Goal: Task Accomplishment & Management: Manage account settings

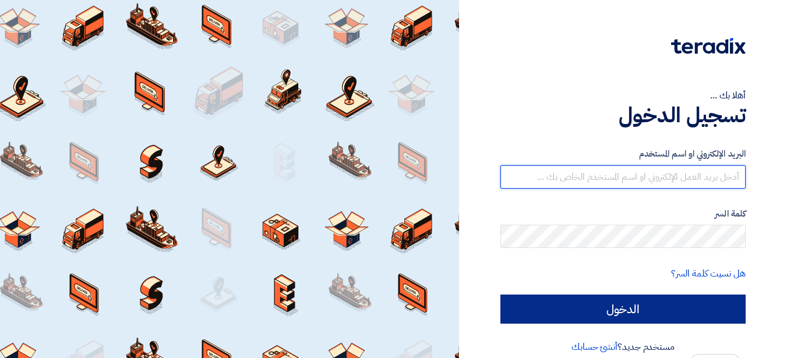
type input "[PERSON_NAME][EMAIL_ADDRESS][PERSON_NAME][DOMAIN_NAME]"
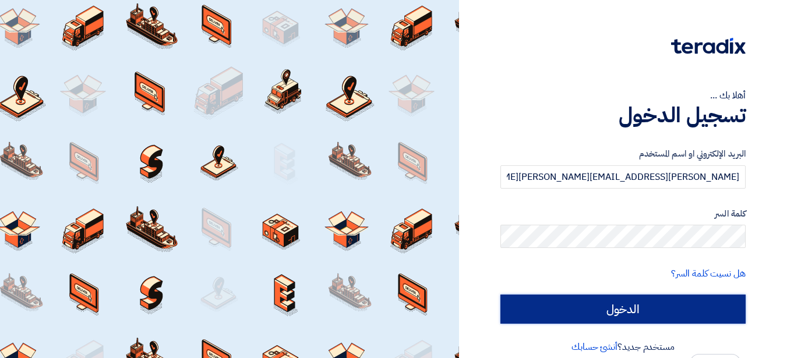
click at [684, 310] on input "الدخول" at bounding box center [623, 309] width 245 height 29
type input "Sign in"
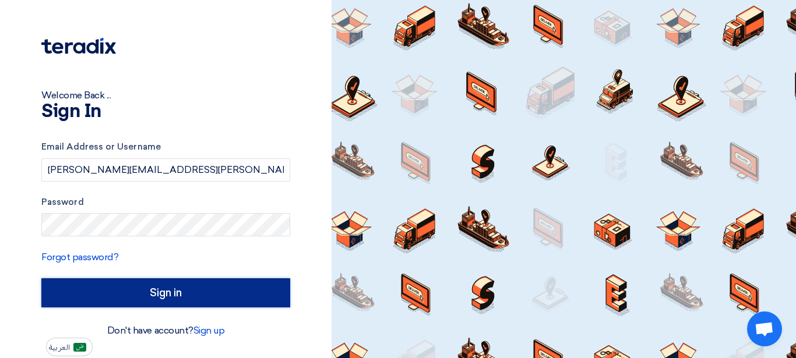
click at [177, 292] on input "Sign in" at bounding box center [165, 293] width 249 height 29
click at [169, 296] on input "Sign in" at bounding box center [165, 293] width 249 height 29
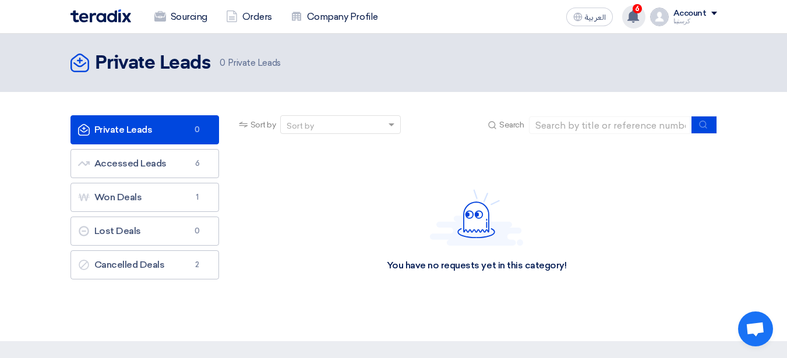
click at [635, 15] on use at bounding box center [634, 16] width 12 height 13
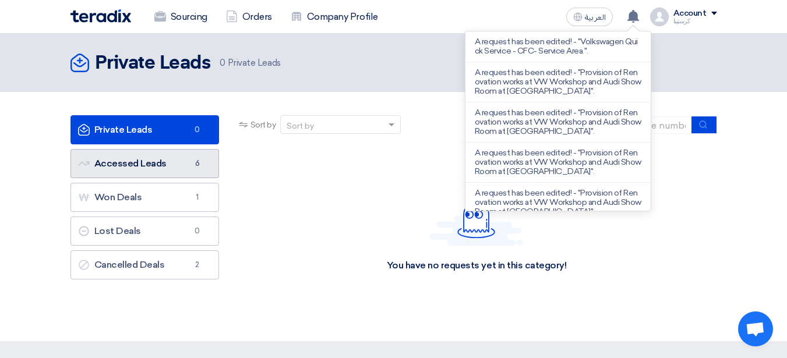
click at [187, 161] on link "Accessed Leads Accessed Leads 6" at bounding box center [145, 163] width 149 height 29
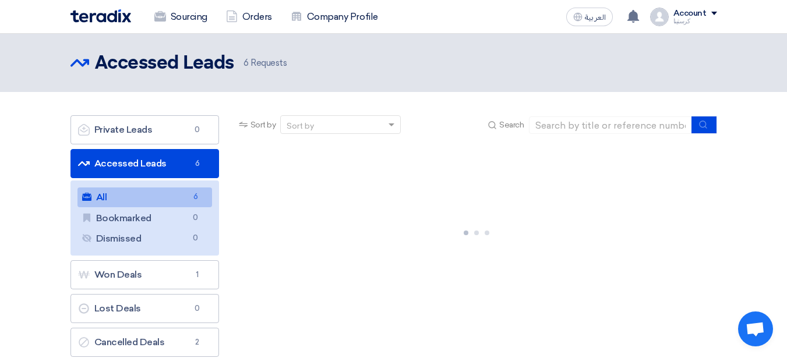
click at [135, 201] on link "All All 6" at bounding box center [145, 198] width 135 height 20
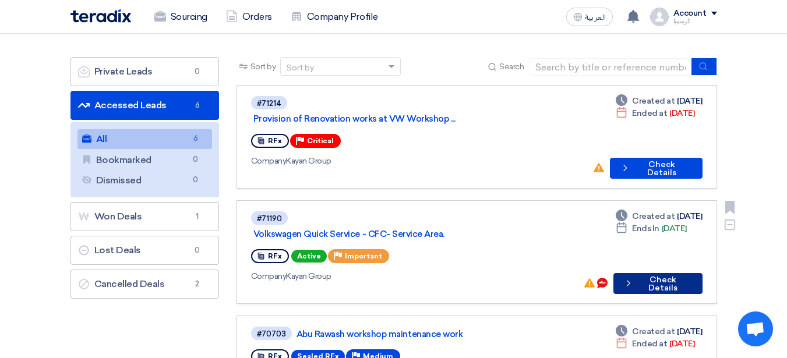
click at [656, 273] on button "Check details Check Details" at bounding box center [658, 283] width 89 height 21
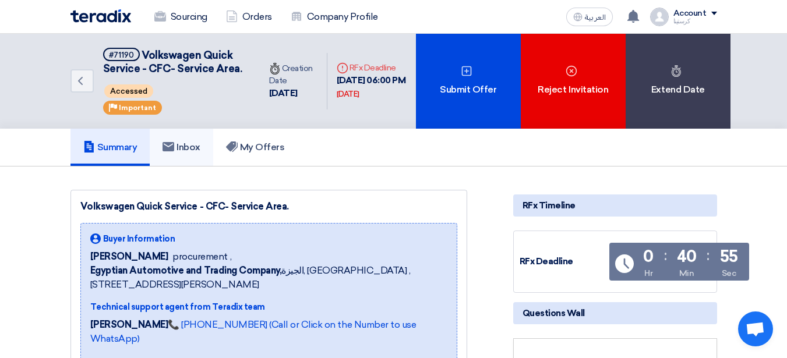
click at [195, 153] on h5 "Inbox" at bounding box center [182, 148] width 38 height 12
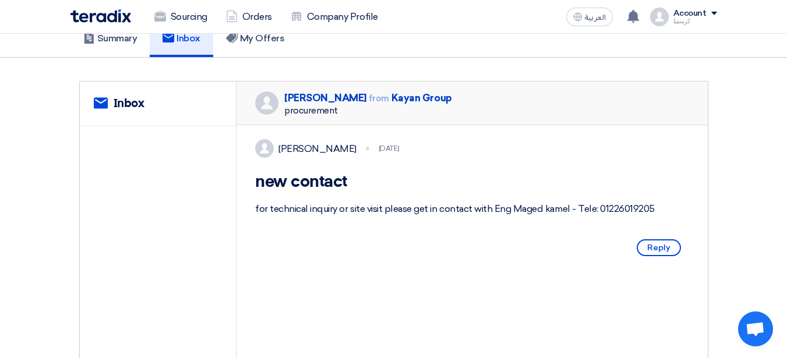
scroll to position [117, 0]
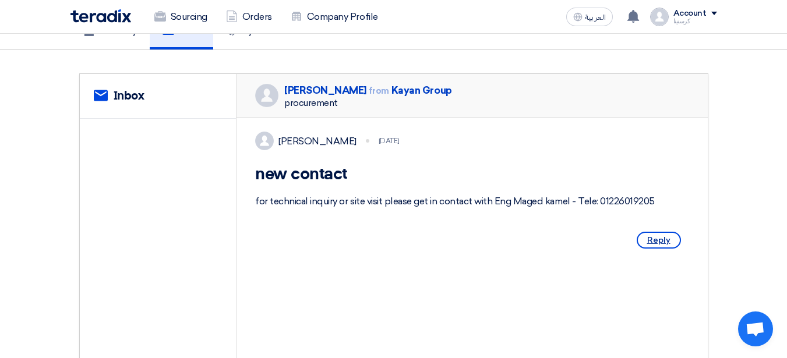
click at [647, 249] on span "Reply" at bounding box center [659, 240] width 44 height 17
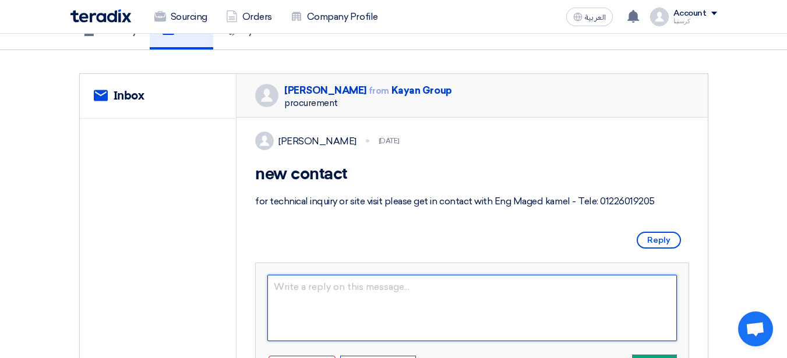
click at [377, 331] on textarea at bounding box center [473, 308] width 410 height 66
type textarea "Could We postpone deo"
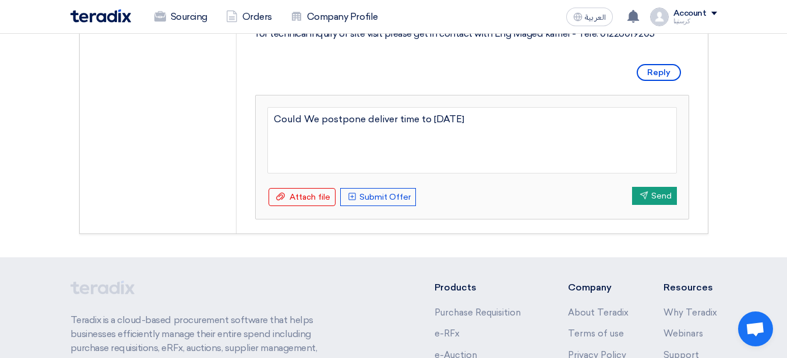
scroll to position [291, 0]
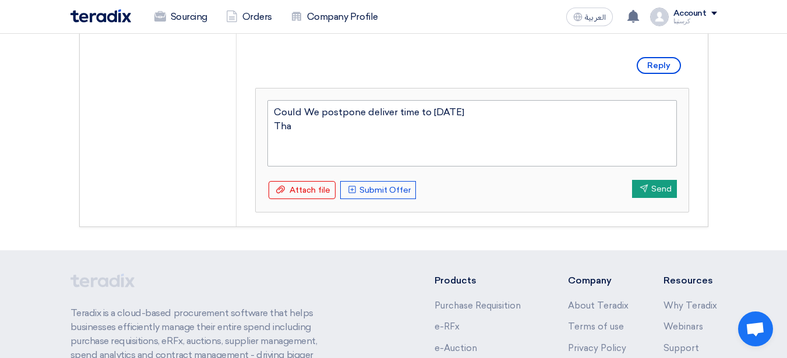
type textarea "Could We postpone deliver time to tomorrow Than"
type textarea "Could We postpone deliver time to tomorrow Thanks in advance"
click at [669, 198] on button "Send Send" at bounding box center [654, 189] width 45 height 18
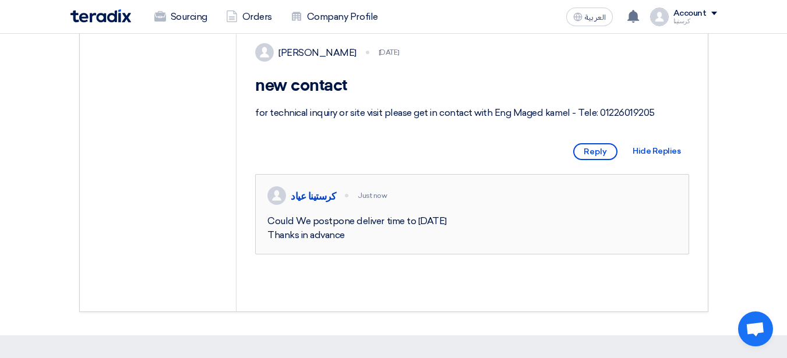
scroll to position [233, 0]
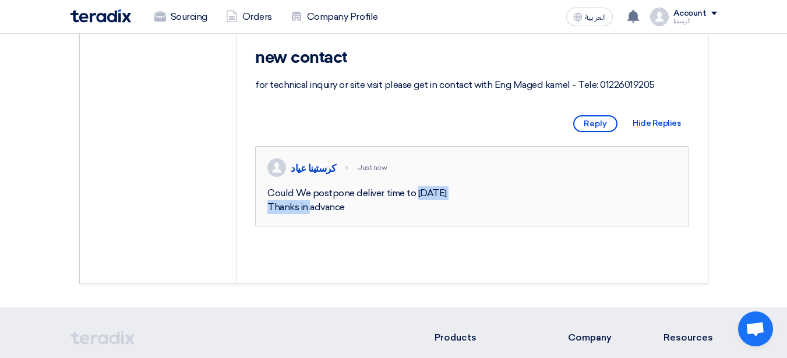
drag, startPoint x: 421, startPoint y: 237, endPoint x: 345, endPoint y: 241, distance: 76.5
click at [345, 214] on div "Could We postpone deliver time to tomorrow Thanks in advance" at bounding box center [473, 201] width 410 height 28
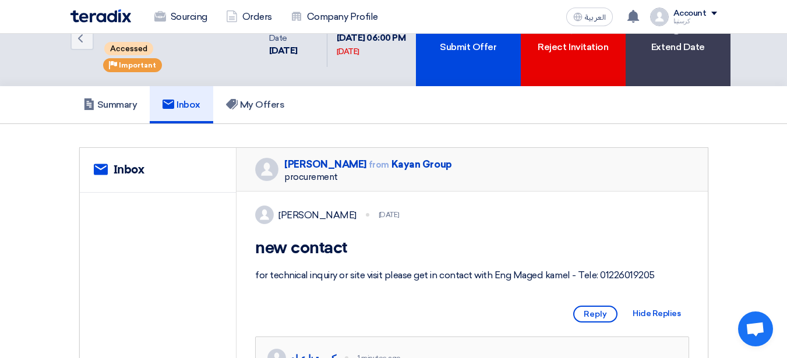
scroll to position [0, 0]
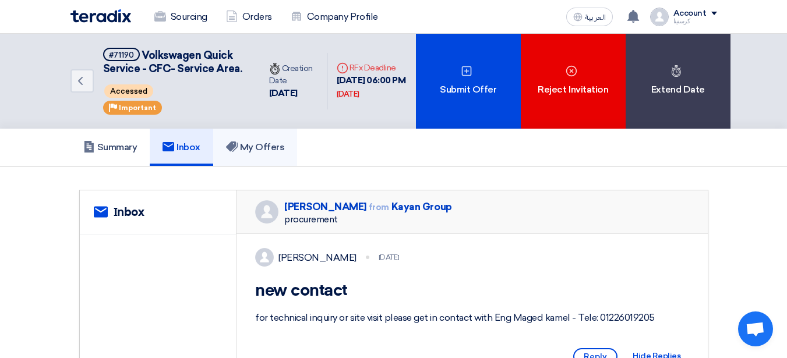
click at [269, 153] on h5 "My Offers" at bounding box center [255, 148] width 59 height 12
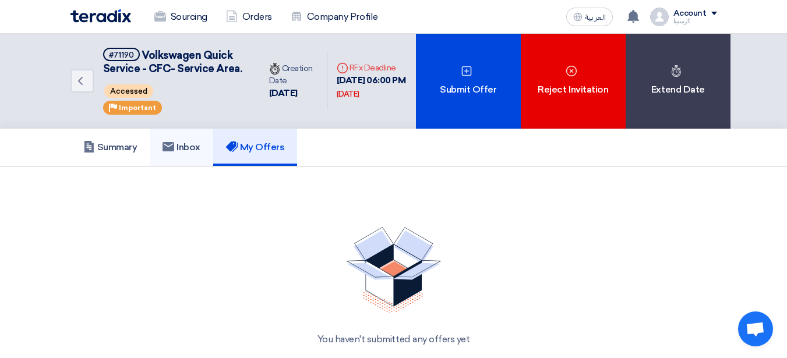
click at [189, 153] on h5 "Inbox" at bounding box center [182, 148] width 38 height 12
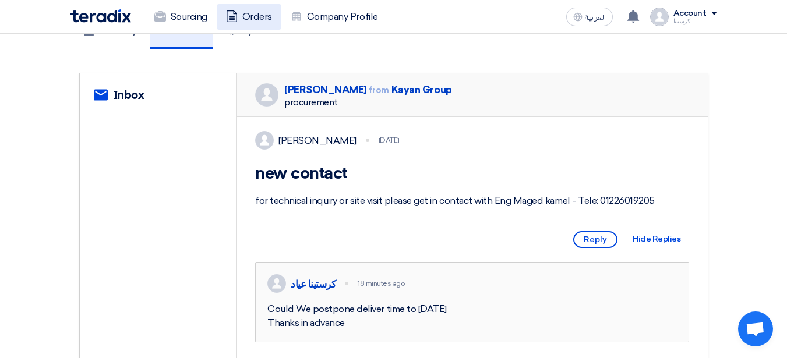
scroll to position [117, 0]
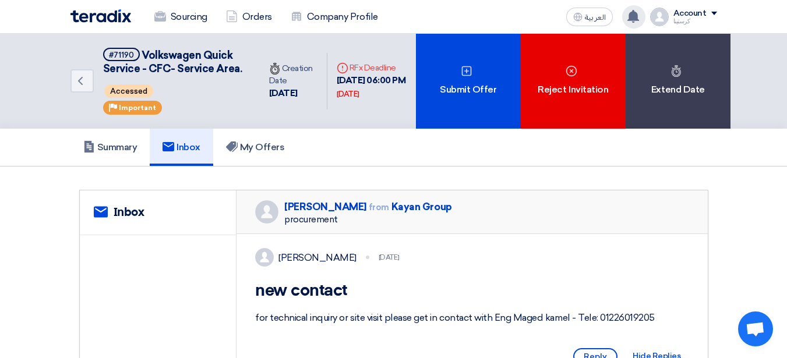
click at [639, 17] on use at bounding box center [634, 16] width 12 height 13
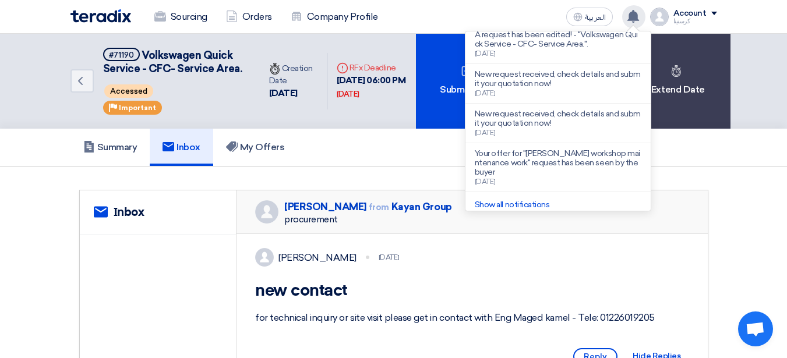
scroll to position [297, 0]
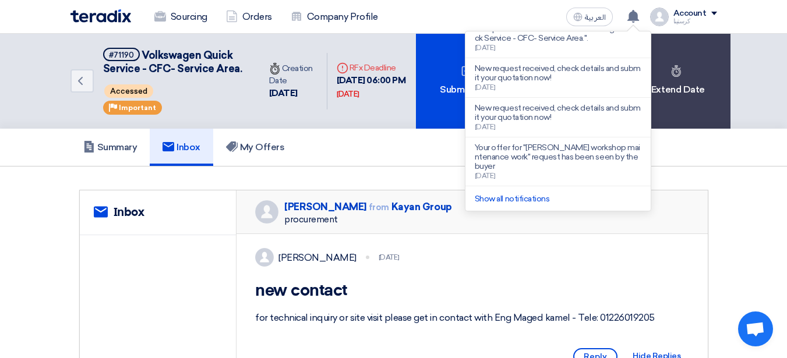
click at [713, 9] on div "Account" at bounding box center [696, 14] width 44 height 10
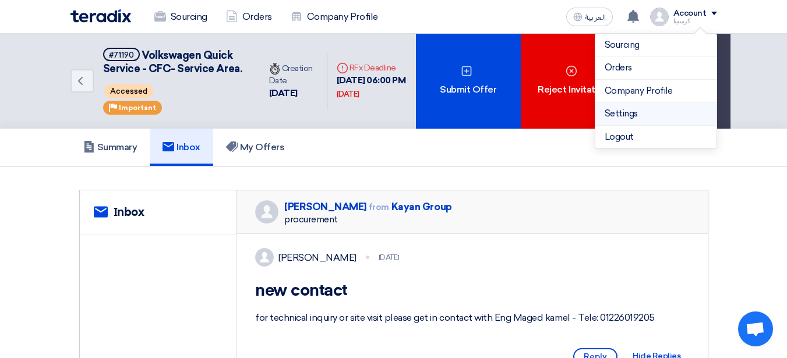
click at [646, 111] on link "Settings" at bounding box center [656, 113] width 103 height 13
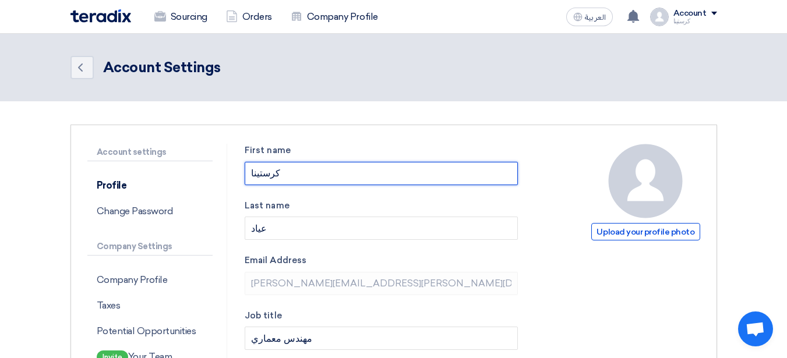
click at [296, 175] on input "كرستينا" at bounding box center [381, 173] width 273 height 23
type input "ك"
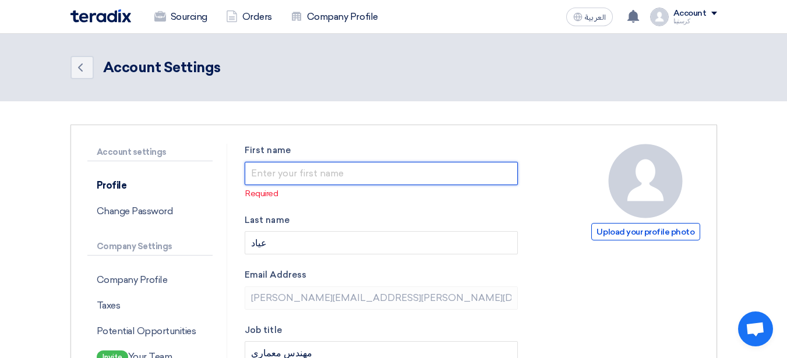
type input "}"
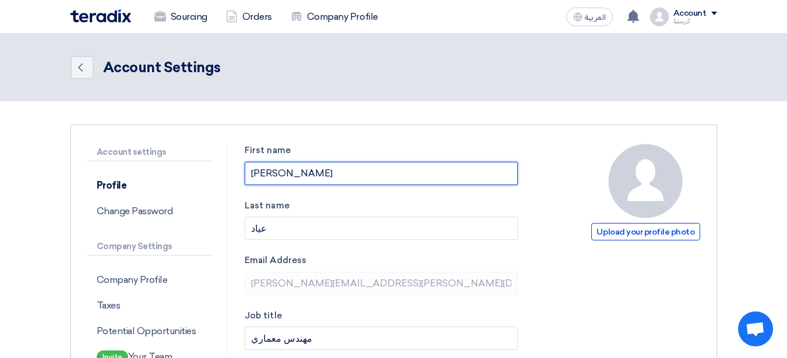
type input "christina"
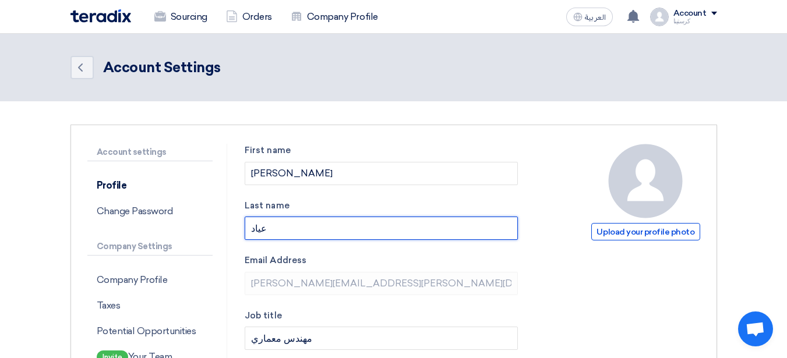
click at [282, 223] on input "عياد" at bounding box center [381, 228] width 273 height 23
drag, startPoint x: 280, startPoint y: 238, endPoint x: 221, endPoint y: 233, distance: 59.7
type input "\"
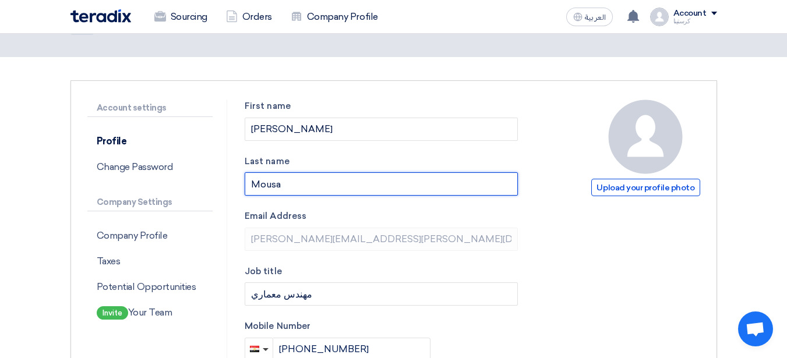
scroll to position [117, 0]
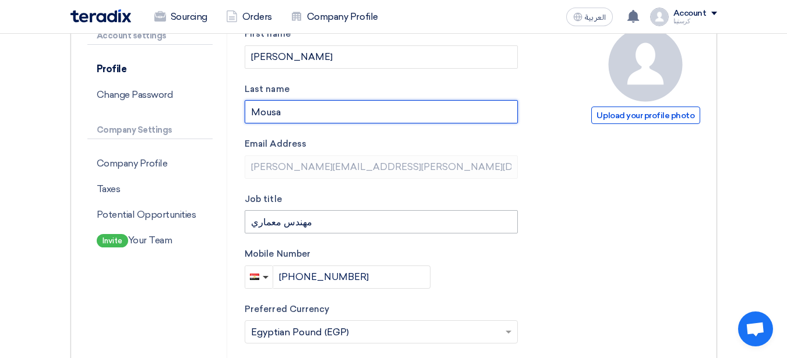
type input "Mousa"
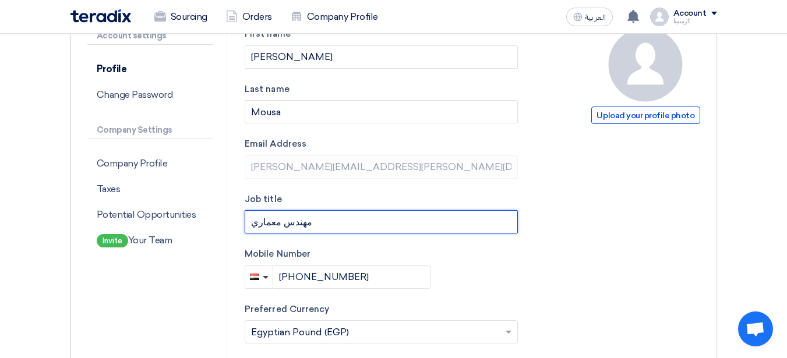
click at [325, 219] on input "مهندس معماري" at bounding box center [381, 221] width 273 height 23
drag, startPoint x: 301, startPoint y: 227, endPoint x: 213, endPoint y: 228, distance: 88.6
click at [223, 227] on div "Account settings Profile Change Password Company Settings Company Profile Taxes…" at bounding box center [394, 336] width 631 height 618
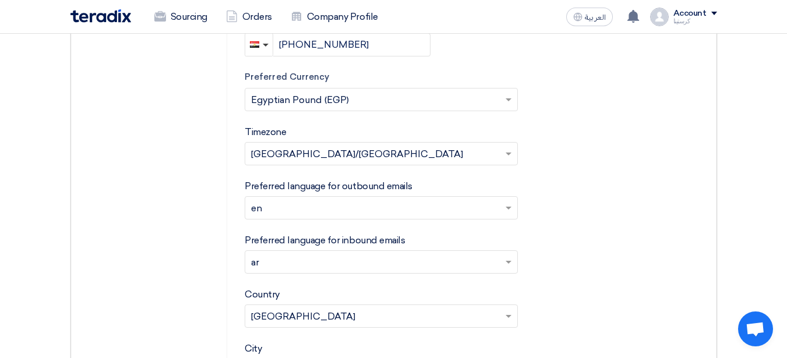
scroll to position [350, 0]
type input "COO"
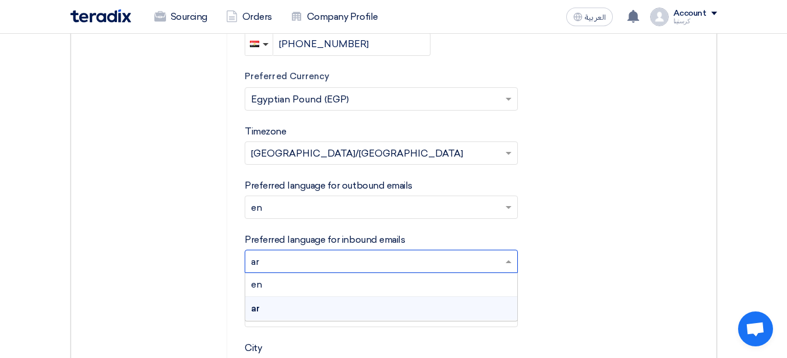
click at [430, 262] on input "text" at bounding box center [375, 263] width 249 height 19
click at [265, 287] on div "en" at bounding box center [381, 285] width 272 height 24
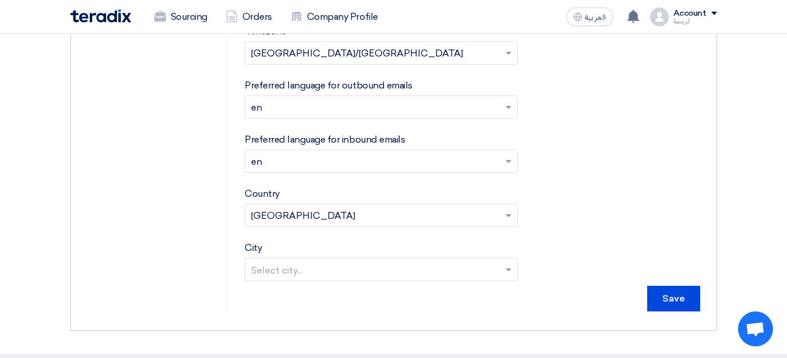
scroll to position [466, 0]
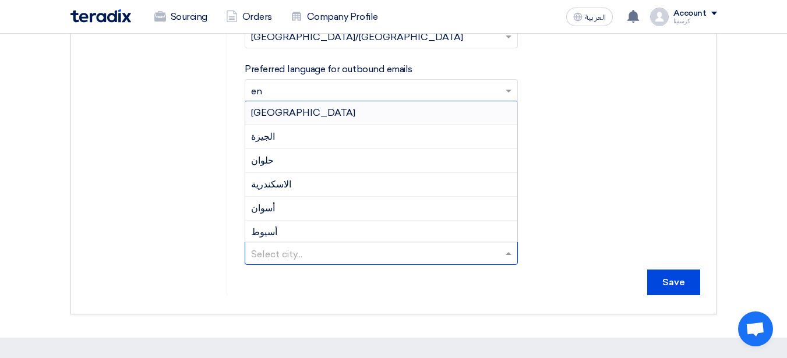
click at [494, 247] on input "text" at bounding box center [375, 254] width 249 height 19
click at [270, 140] on div "الجيزة" at bounding box center [381, 137] width 272 height 24
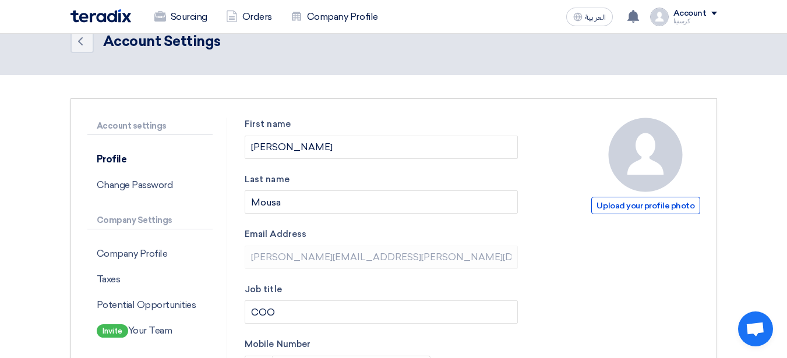
scroll to position [0, 0]
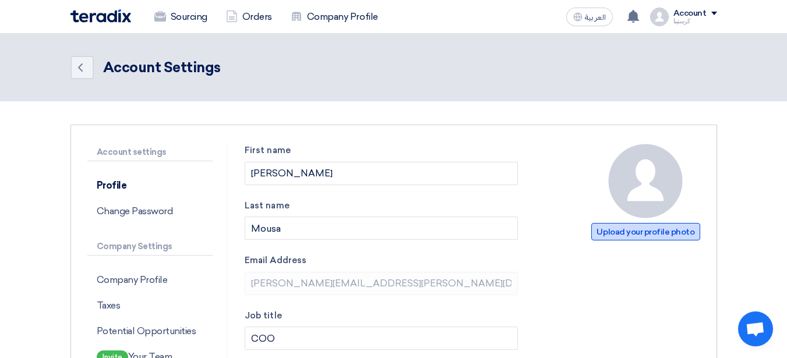
click at [634, 237] on span "Upload your profile photo" at bounding box center [646, 231] width 108 height 17
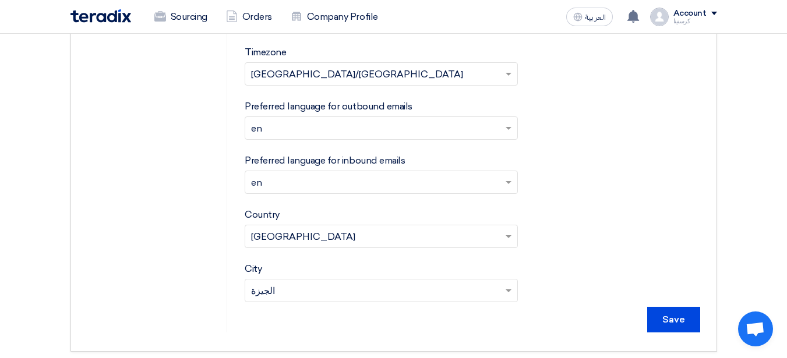
scroll to position [525, 0]
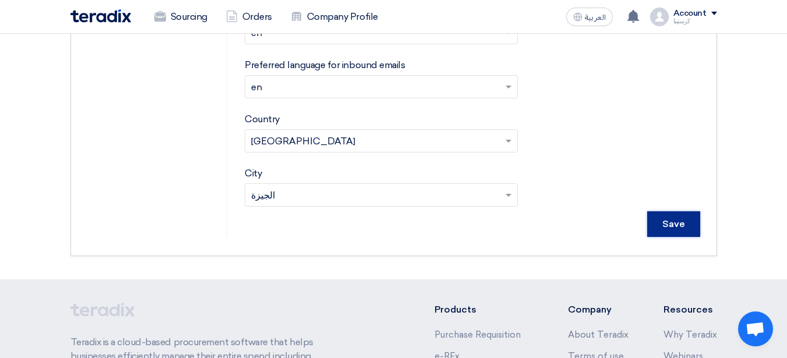
click at [673, 227] on input "Save" at bounding box center [674, 225] width 53 height 26
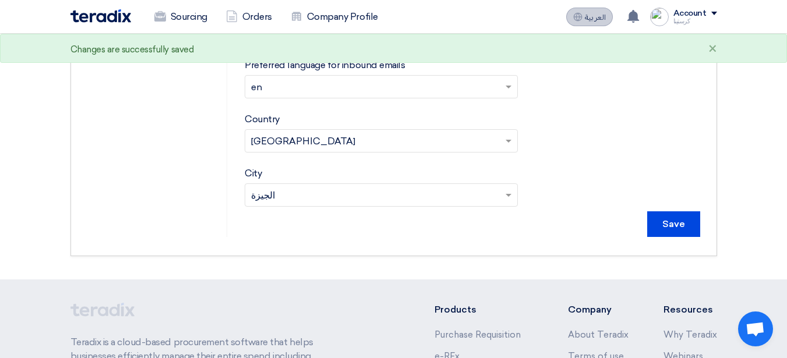
click at [601, 25] on button "العربية ع" at bounding box center [590, 17] width 47 height 19
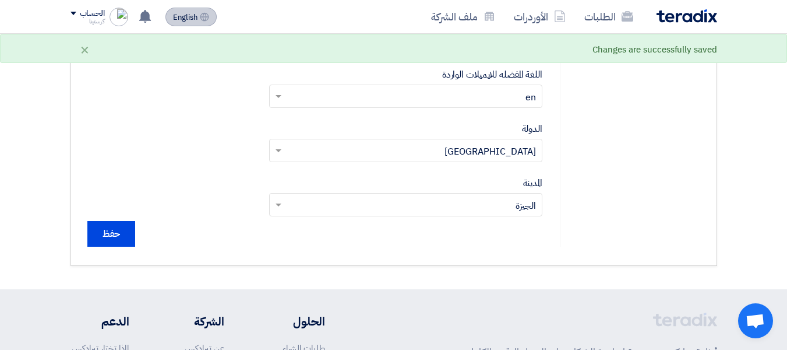
click at [200, 17] on icon at bounding box center [204, 16] width 9 height 9
type input "Save"
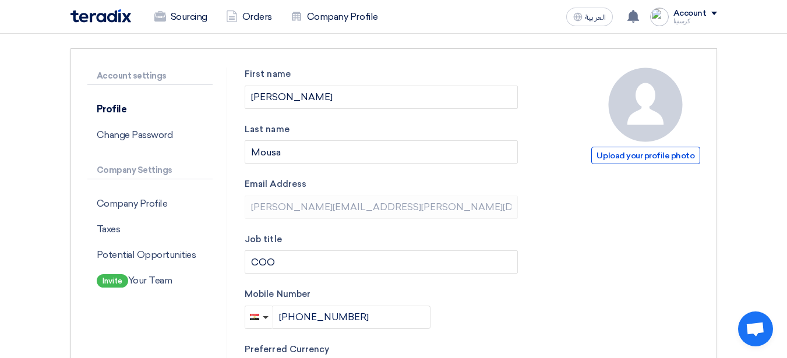
scroll to position [0, 0]
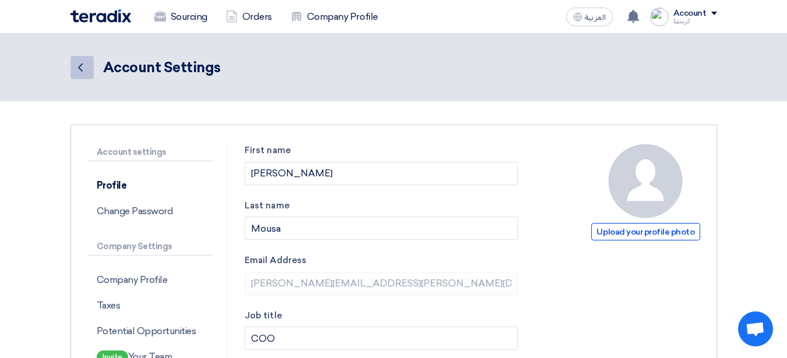
click at [82, 76] on link "Back" at bounding box center [82, 67] width 23 height 23
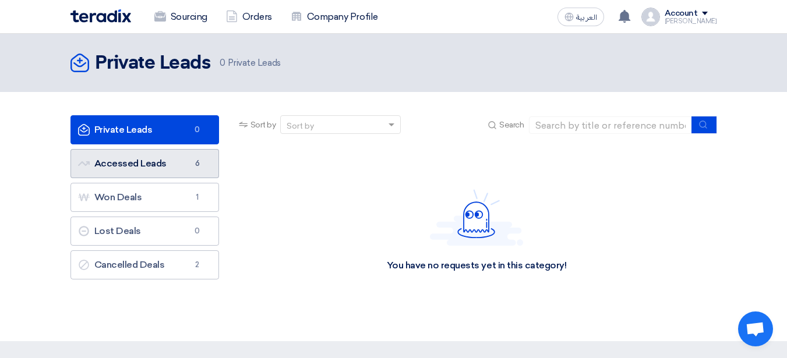
click at [178, 174] on link "Accessed Leads Accessed Leads 6" at bounding box center [145, 163] width 149 height 29
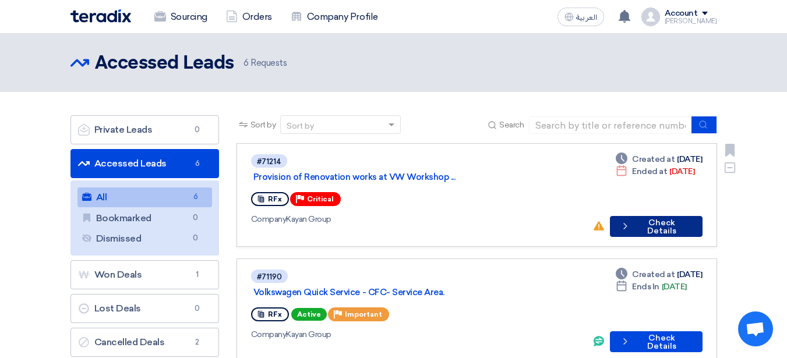
click at [667, 216] on button "Check details Check Details" at bounding box center [656, 226] width 93 height 21
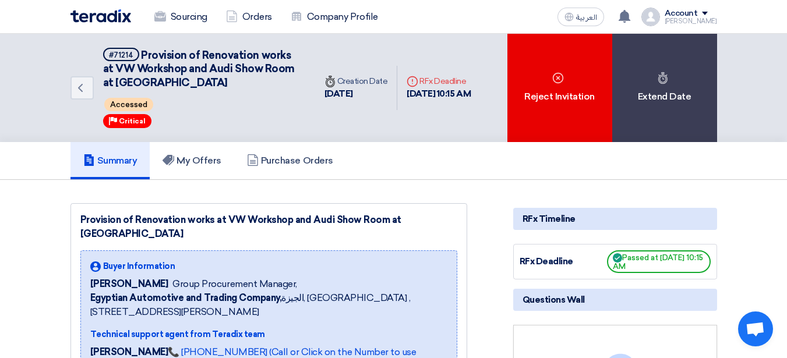
click at [92, 19] on img at bounding box center [101, 15] width 61 height 13
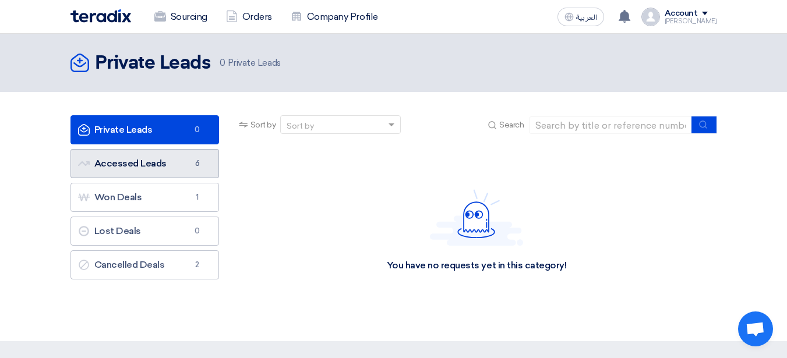
click at [182, 159] on link "Accessed Leads Accessed Leads 6" at bounding box center [145, 163] width 149 height 29
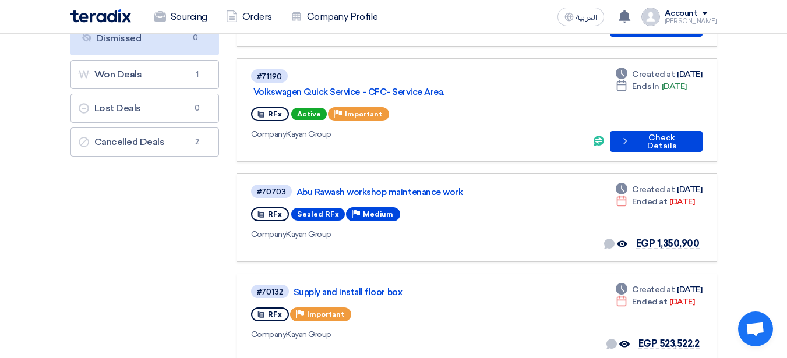
scroll to position [233, 0]
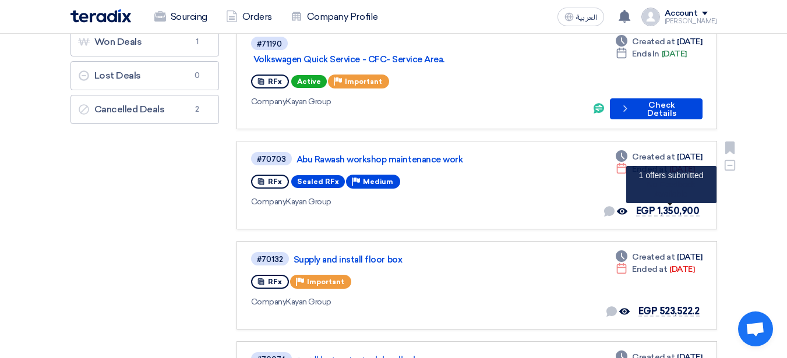
click at [684, 206] on span "EGP 1,350,900" at bounding box center [668, 211] width 64 height 11
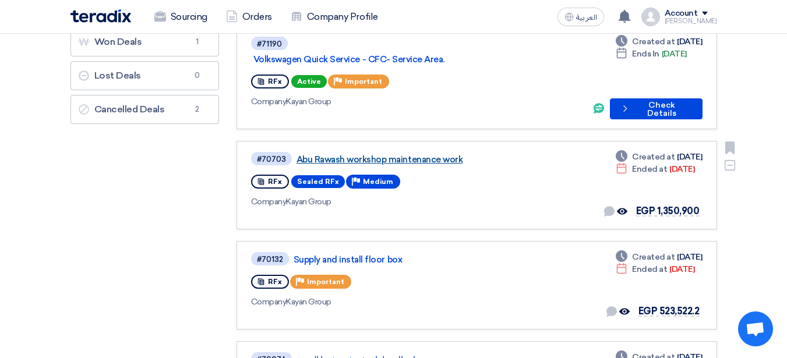
click at [393, 154] on link "Abu Rawash workshop maintenance work" at bounding box center [442, 159] width 291 height 10
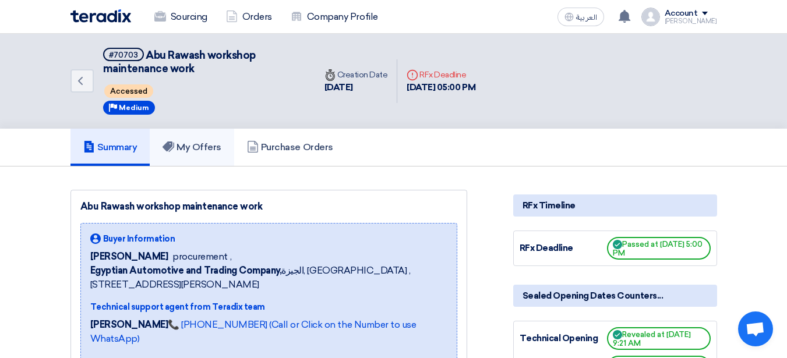
click at [210, 146] on h5 "My Offers" at bounding box center [192, 148] width 59 height 12
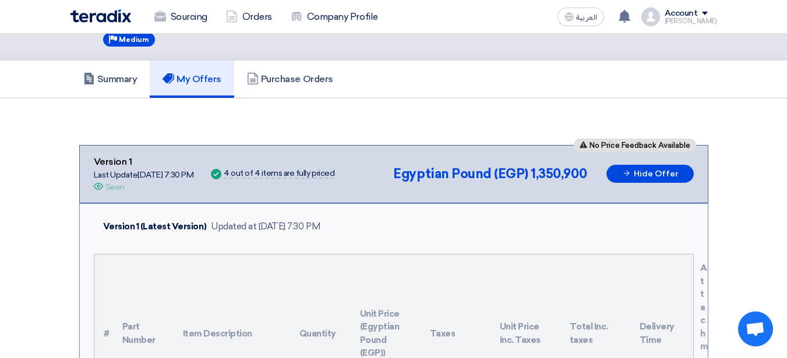
scroll to position [58, 0]
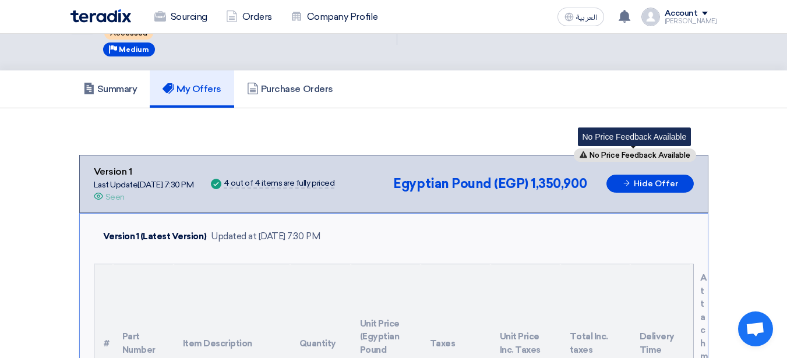
click at [651, 153] on span "No Price Feedback Available" at bounding box center [640, 156] width 101 height 8
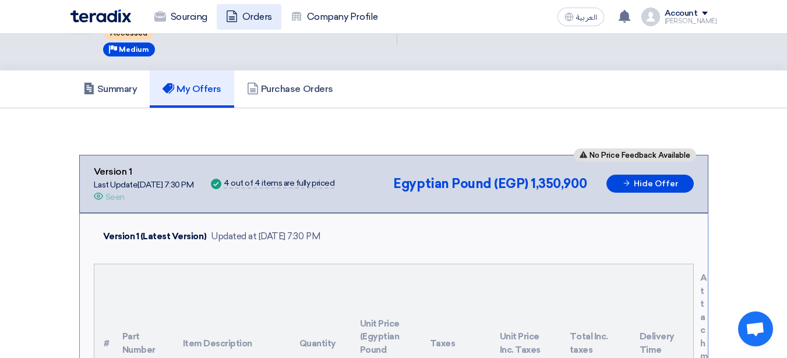
click at [256, 20] on link "Orders" at bounding box center [249, 17] width 65 height 26
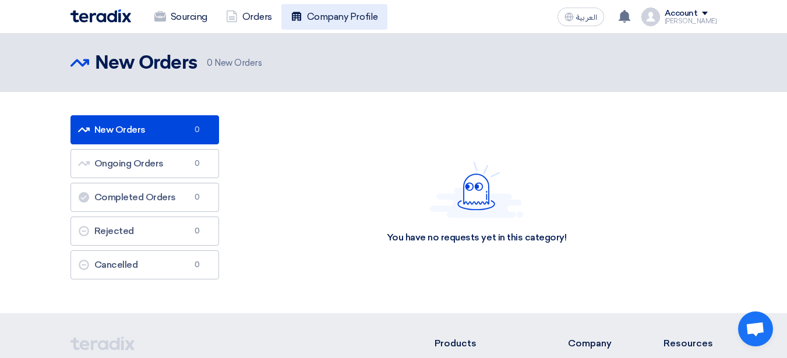
click at [302, 19] on icon at bounding box center [297, 16] width 12 height 12
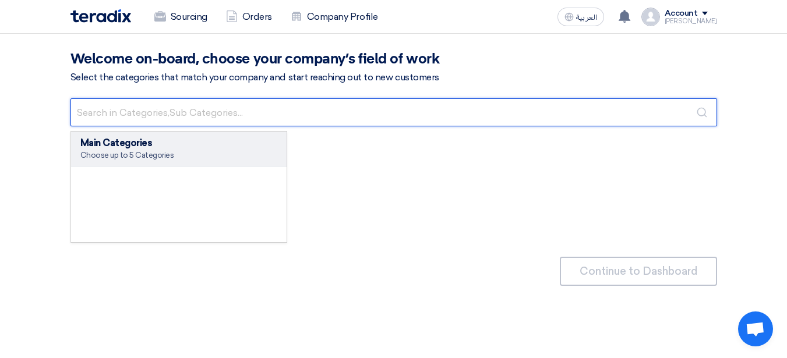
click at [333, 105] on input "text" at bounding box center [394, 112] width 647 height 28
click at [588, 112] on input "text" at bounding box center [394, 112] width 647 height 28
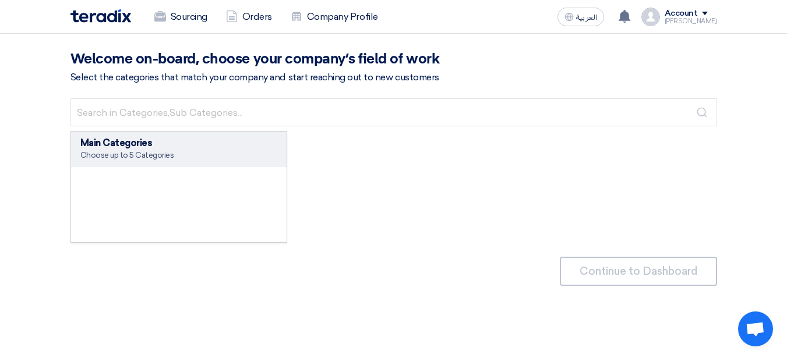
click at [139, 156] on div "Choose up to 5 Categories" at bounding box center [179, 155] width 198 height 10
click at [113, 143] on div "Main Categories" at bounding box center [179, 143] width 198 height 14
click at [101, 155] on div "Choose up to 5 Categories" at bounding box center [179, 155] width 198 height 10
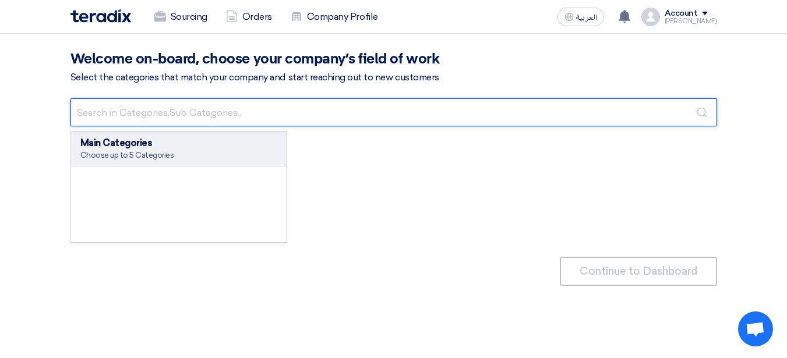
click at [152, 114] on input "text" at bounding box center [394, 112] width 647 height 28
type input "a"
type input "f"
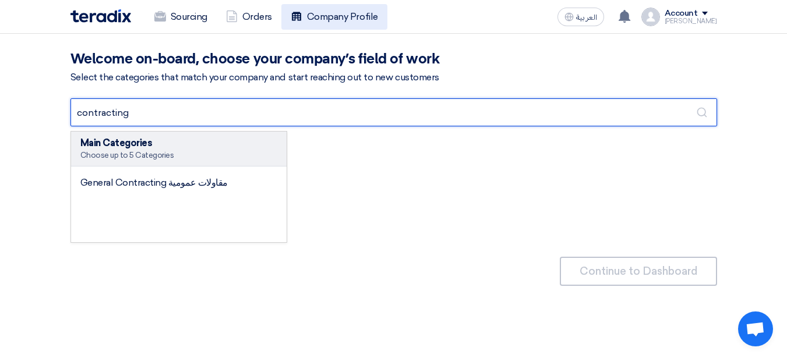
type input "contracting"
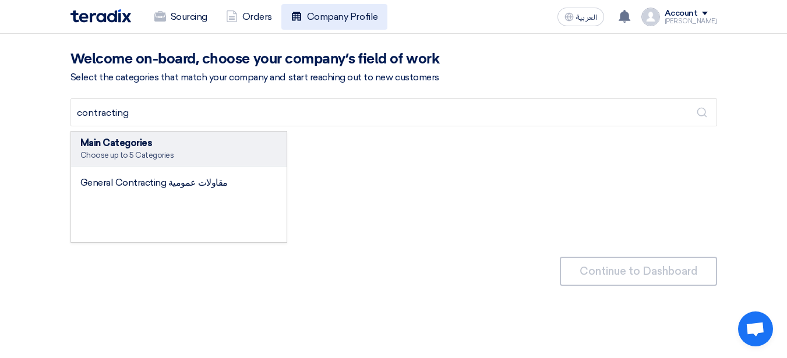
click at [344, 20] on link "Company Profile" at bounding box center [335, 17] width 106 height 26
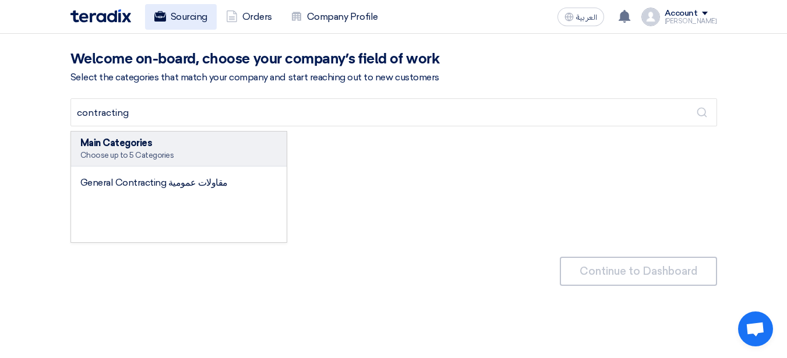
click at [178, 18] on link "Sourcing" at bounding box center [181, 17] width 72 height 26
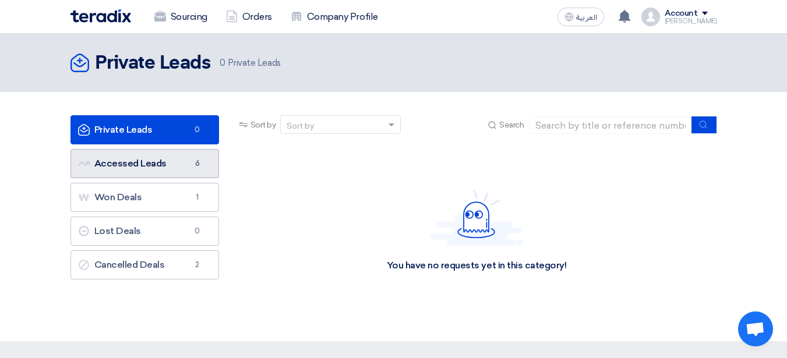
click at [151, 165] on link "Accessed Leads Accessed Leads 6" at bounding box center [145, 163] width 149 height 29
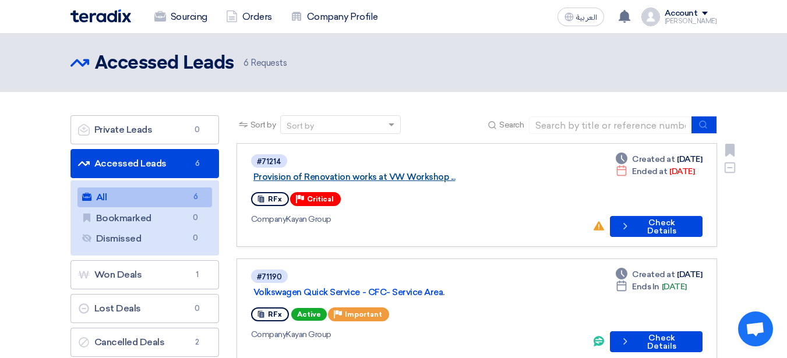
click at [389, 172] on link "Provision of Renovation works at VW Workshop ..." at bounding box center [399, 177] width 291 height 10
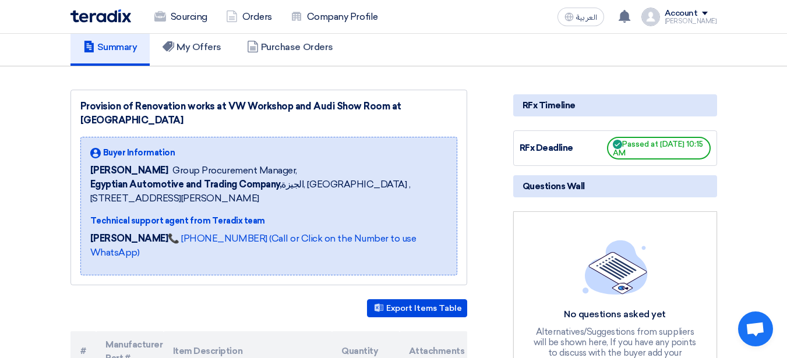
scroll to position [117, 0]
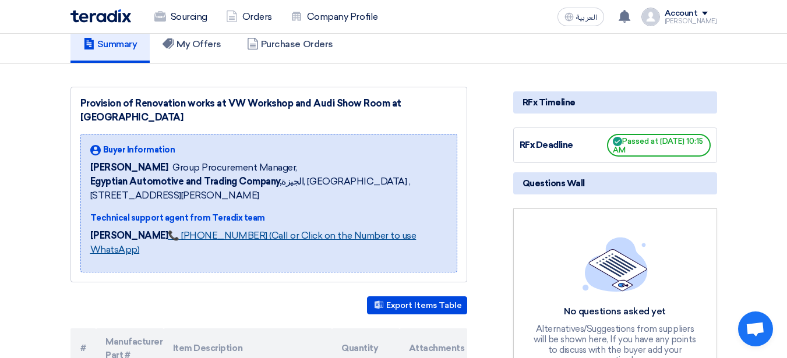
click at [308, 230] on link "📞 +201114234464 (Call or Click on the Number to use WhatsApp)" at bounding box center [253, 242] width 326 height 25
